Goal: Transaction & Acquisition: Purchase product/service

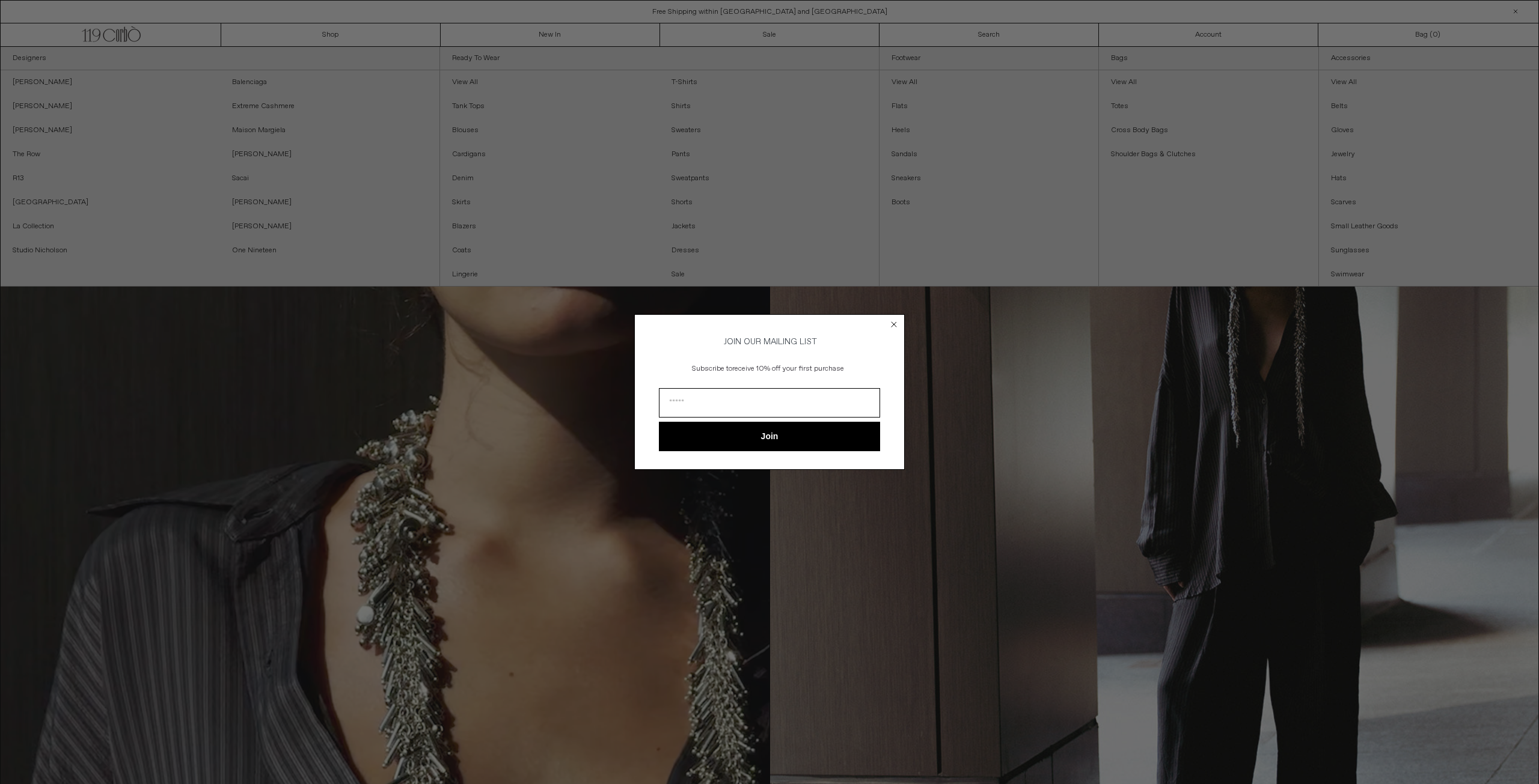
click at [890, 322] on circle "Close dialog" at bounding box center [894, 325] width 12 height 12
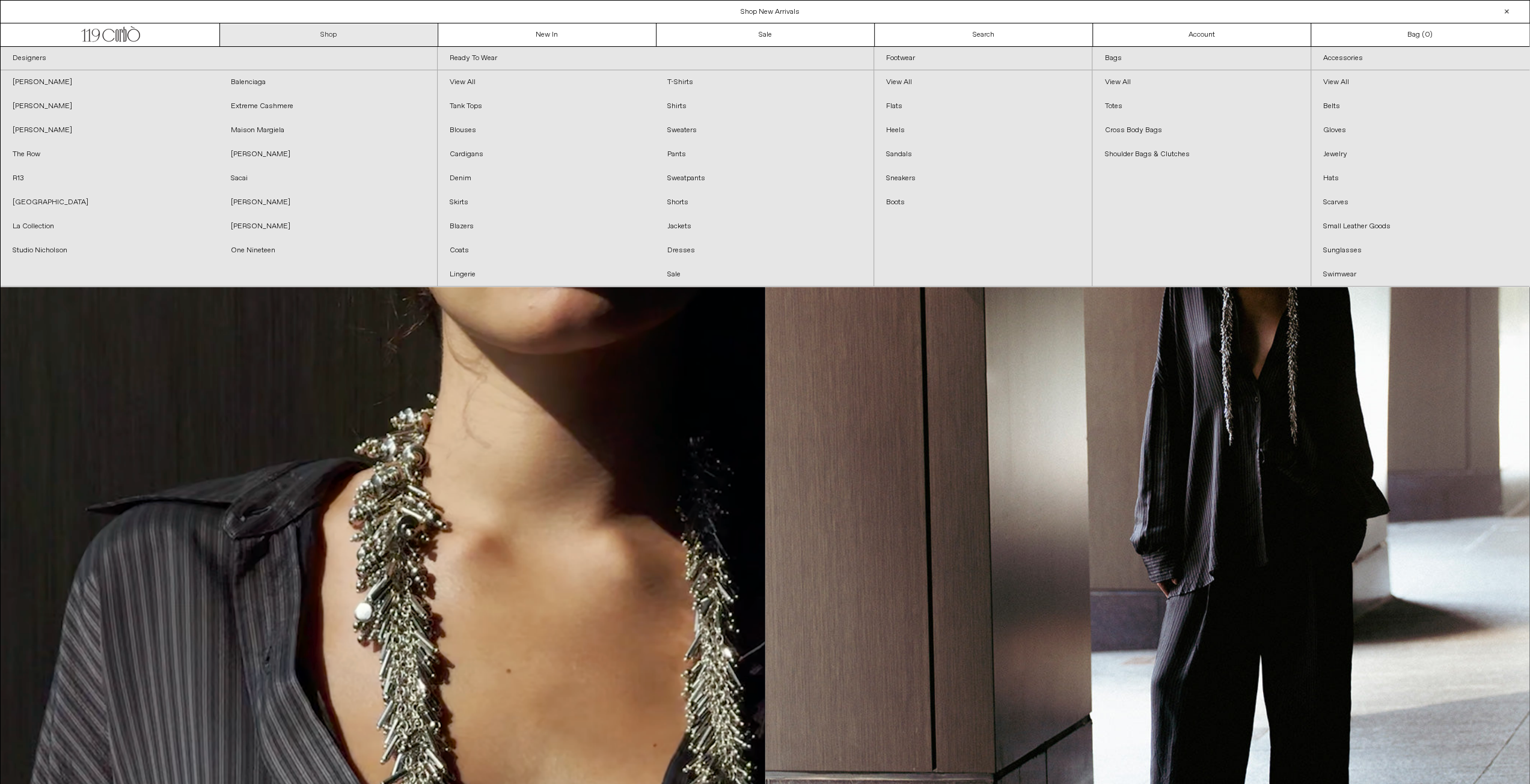
click at [267, 39] on link "Shop" at bounding box center [329, 35] width 218 height 23
click at [911, 85] on link "View All" at bounding box center [982, 82] width 217 height 24
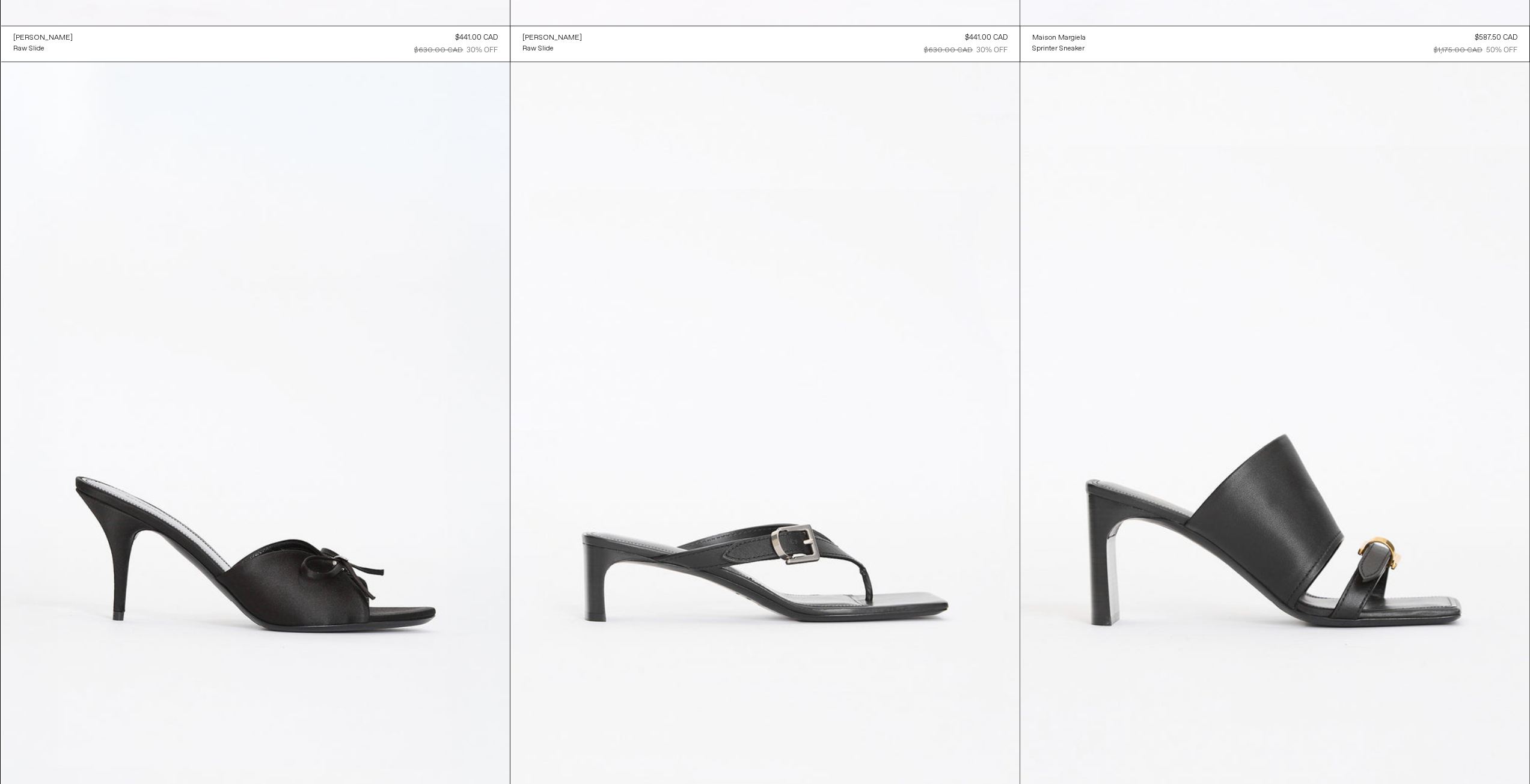
scroll to position [2765, 0]
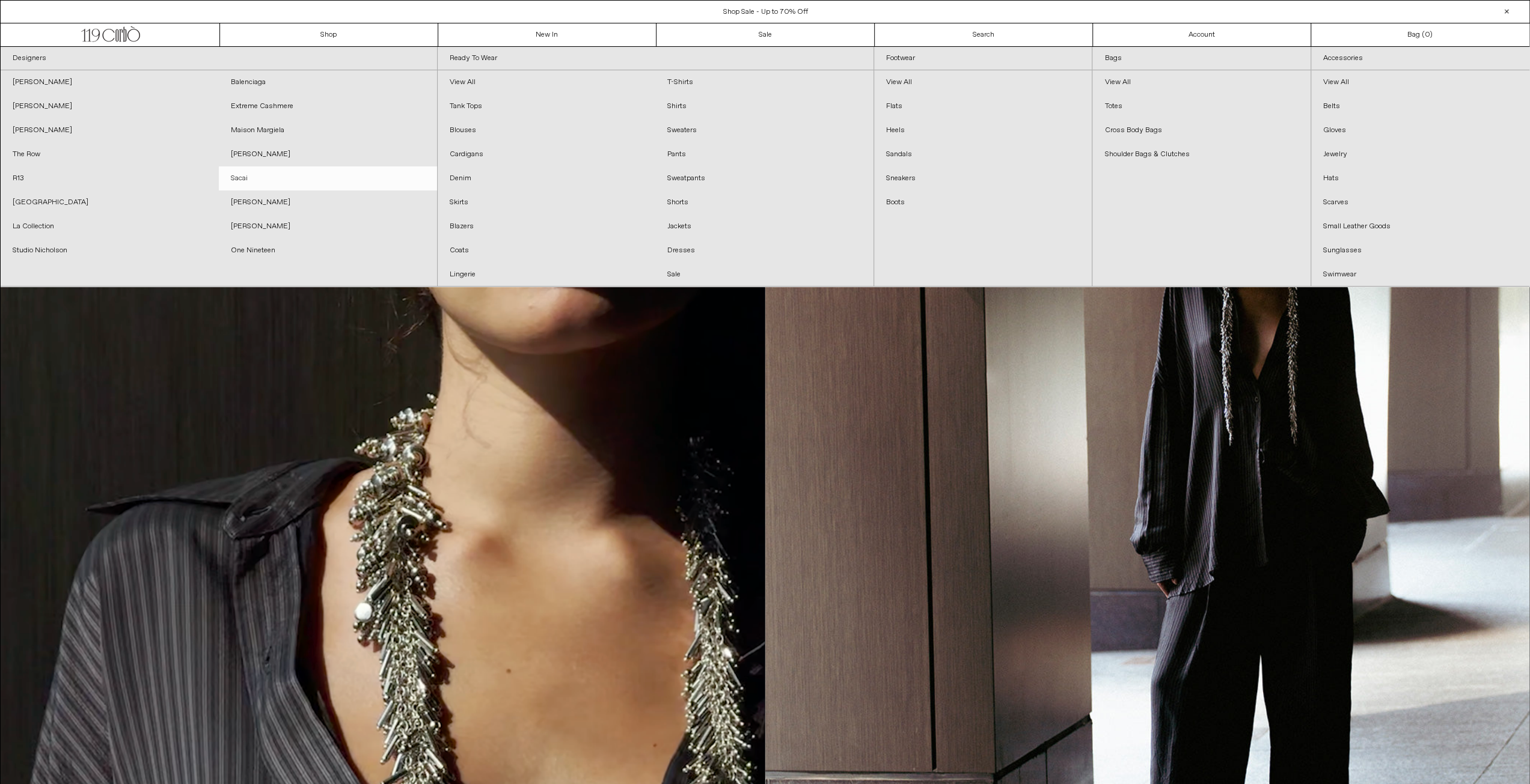
click at [239, 182] on link "Sacai" at bounding box center [328, 178] width 218 height 24
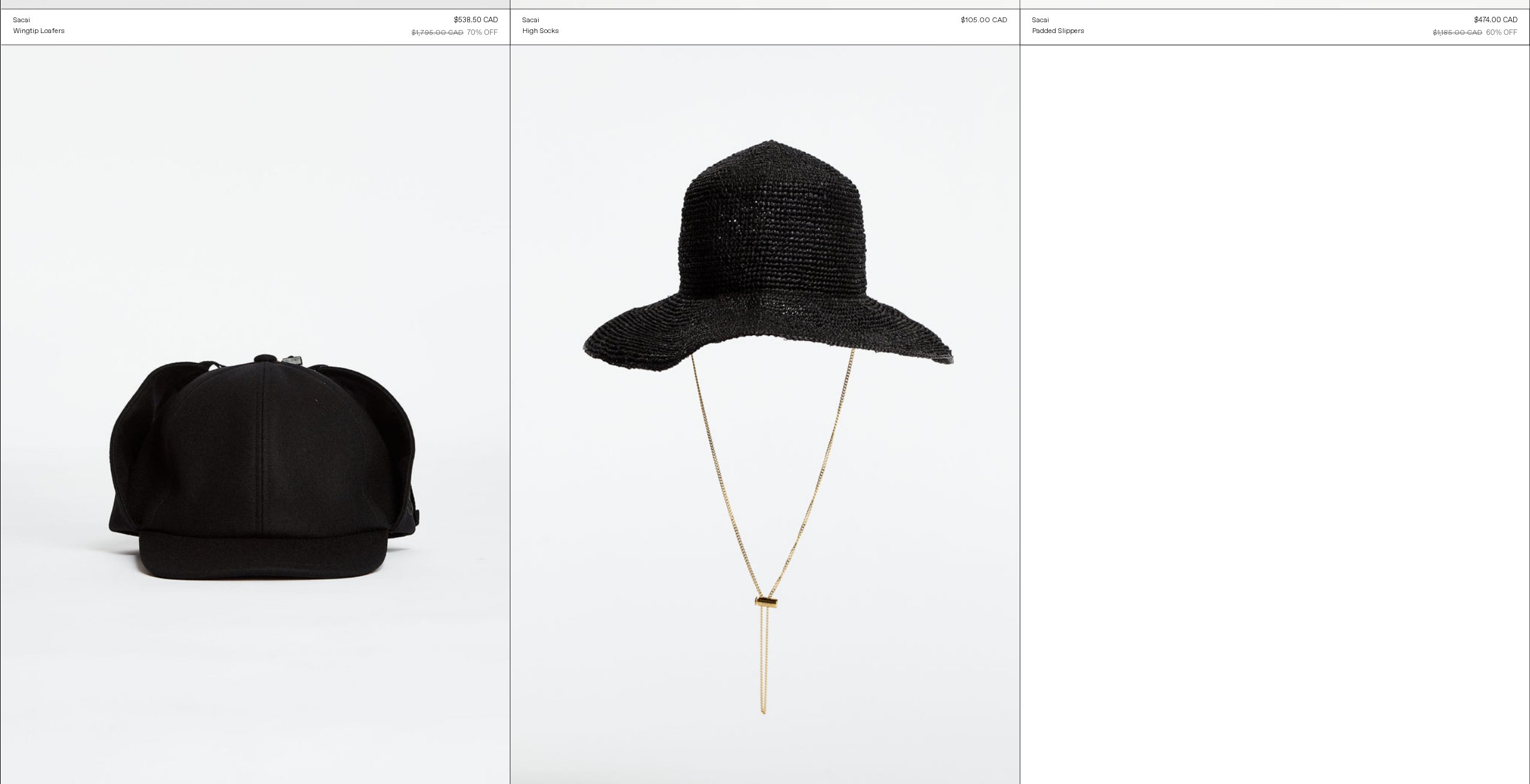
scroll to position [6541, 0]
